Goal: Navigation & Orientation: Find specific page/section

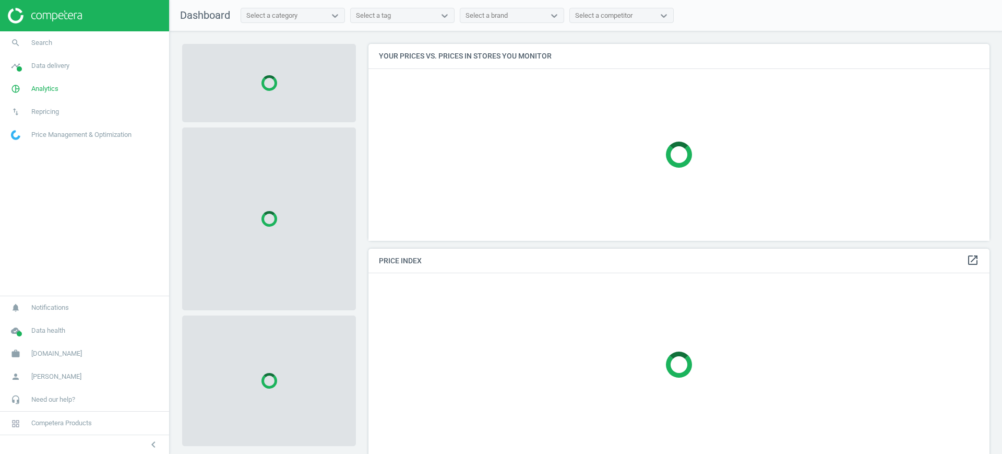
scroll to position [217, 632]
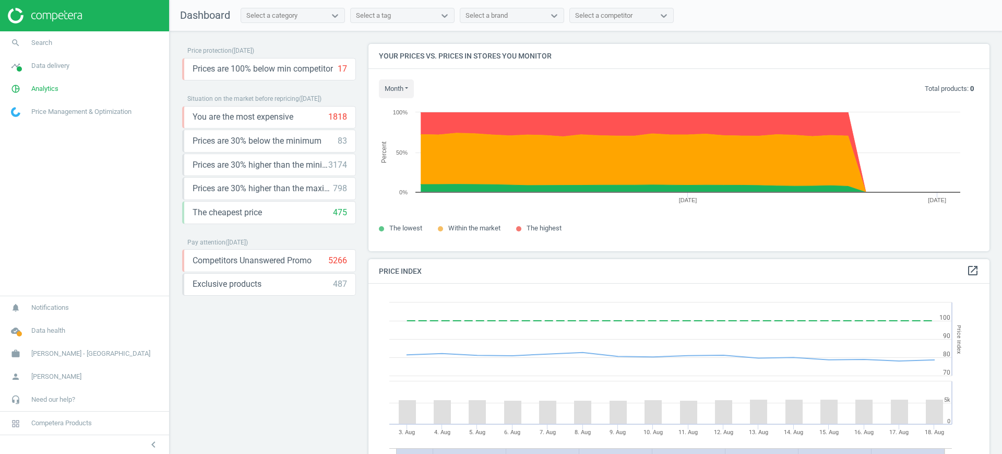
scroll to position [260, 632]
click at [42, 65] on span "Data delivery" at bounding box center [50, 65] width 38 height 9
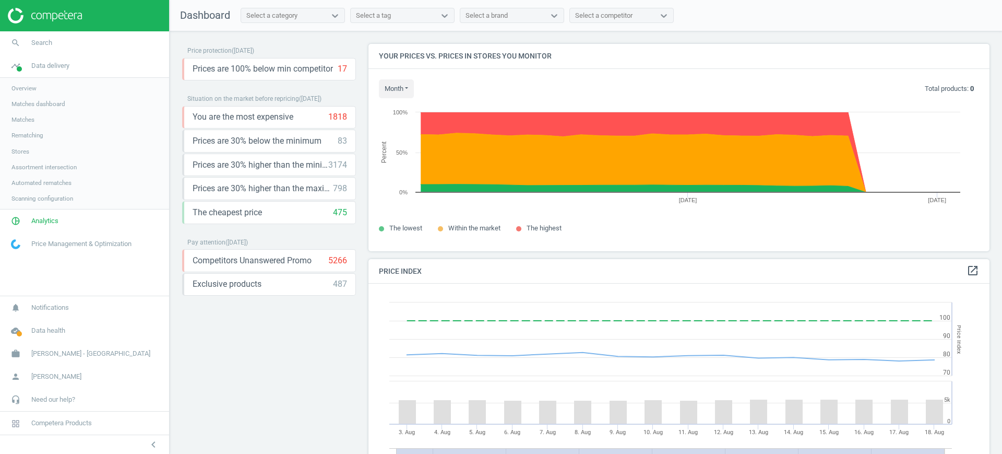
click at [23, 148] on span "Stores" at bounding box center [20, 151] width 18 height 8
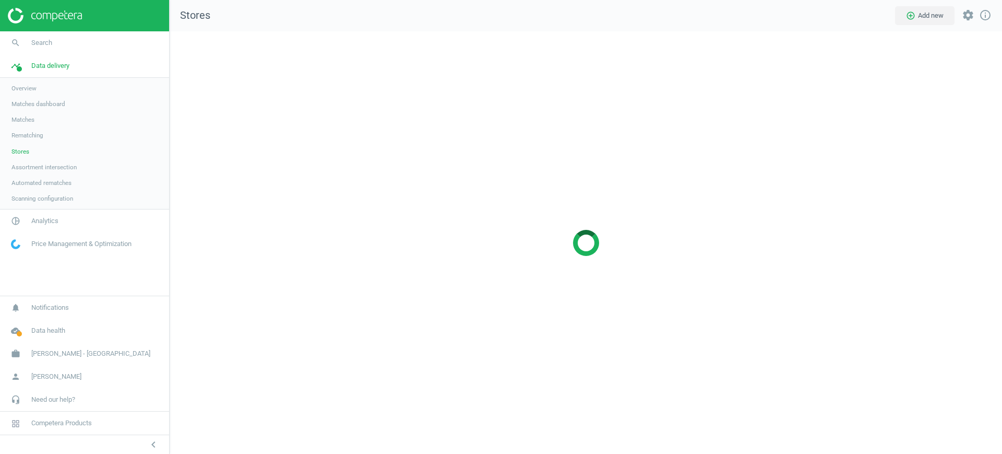
scroll to position [443, 853]
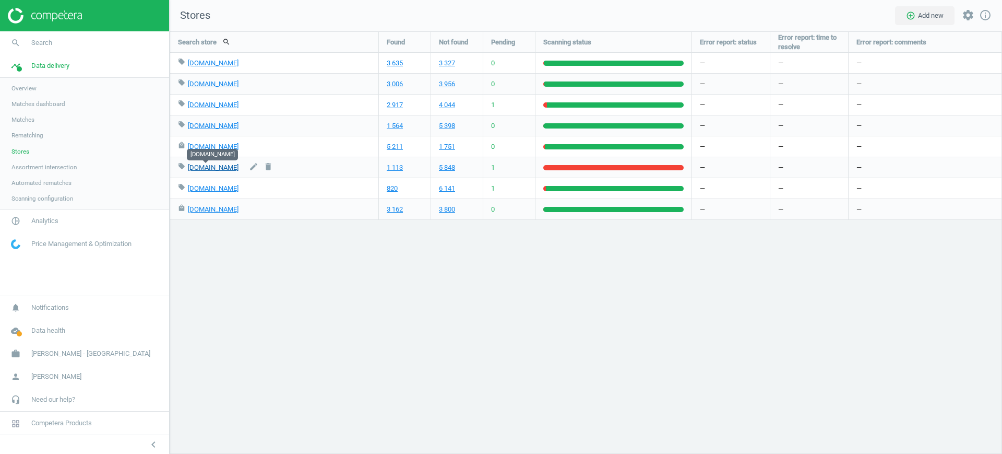
click at [198, 169] on link "parisilk.com" at bounding box center [213, 167] width 51 height 8
click at [482, 300] on div "Search store search Found Not found Pending Scanning status Error report: statu…" at bounding box center [586, 242] width 832 height 422
click at [34, 87] on span "Overview" at bounding box center [23, 88] width 25 height 8
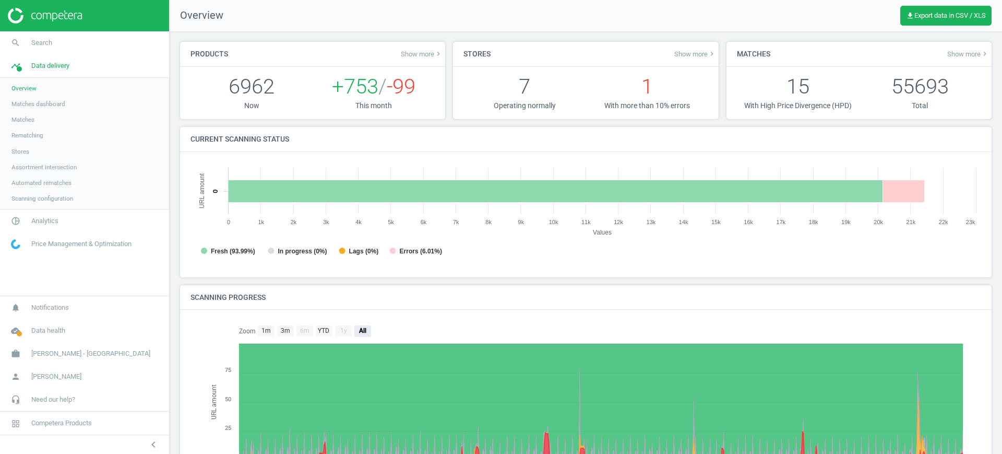
scroll to position [5, 5]
click at [15, 150] on span "Stores" at bounding box center [20, 151] width 18 height 8
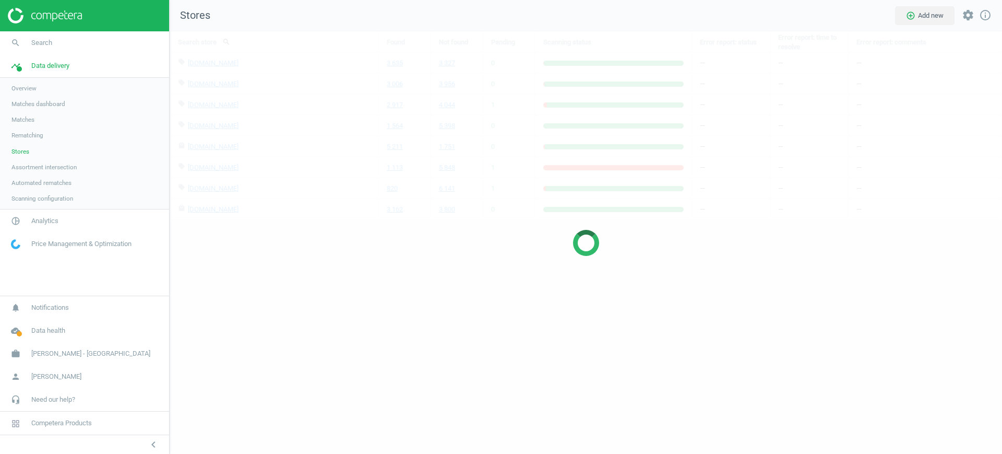
scroll to position [443, 853]
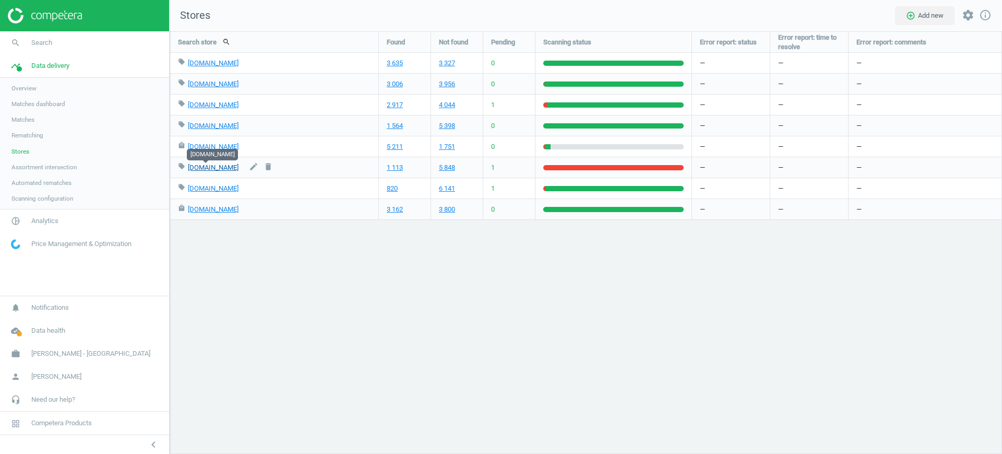
click at [206, 170] on link "parisilk.com" at bounding box center [213, 167] width 51 height 8
